Goal: Navigation & Orientation: Find specific page/section

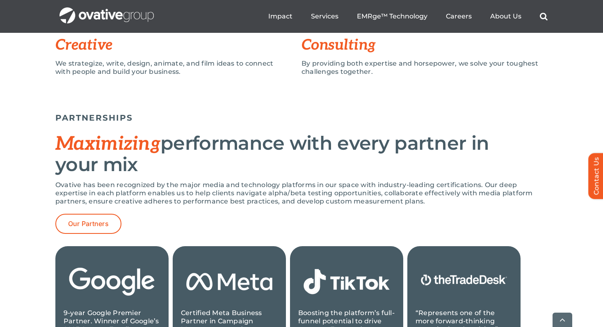
scroll to position [1047, 0]
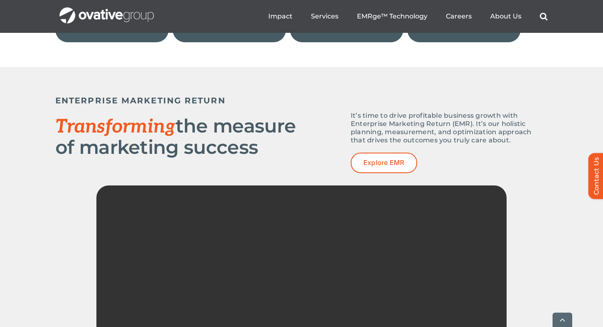
click at [285, 23] on ul "Impact Expert Insights Case Studies Awards & Press Services Media Measurement C…" at bounding box center [407, 16] width 279 height 26
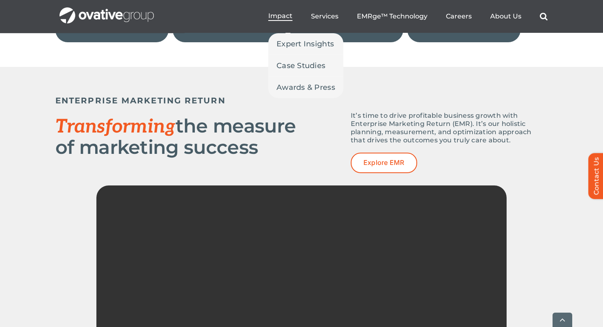
click at [285, 13] on span "Impact" at bounding box center [280, 16] width 24 height 8
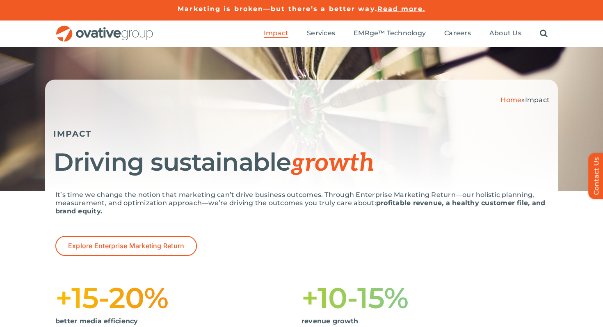
click at [327, 19] on div "Marketing is broken—but there’s a better way. Read more." at bounding box center [301, 10] width 603 height 20
click at [340, 19] on div "Marketing is broken—but there’s a better way. Read more." at bounding box center [301, 10] width 603 height 20
click at [330, 28] on ul "Impact Expert Insights Case Studies Awards & Press Services Media Measurement C…" at bounding box center [406, 34] width 284 height 26
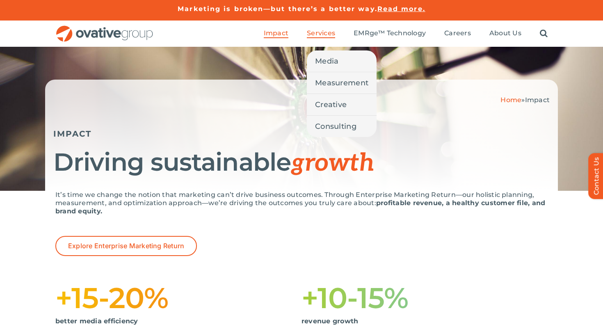
click at [330, 34] on span "Services" at bounding box center [321, 33] width 28 height 8
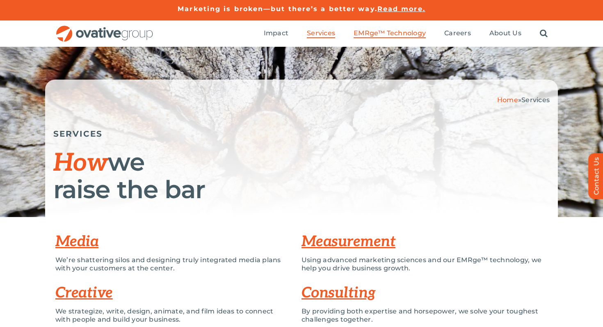
click at [376, 36] on span "EMRge™ Technology" at bounding box center [389, 33] width 72 height 8
